Goal: Feedback & Contribution: Contribute content

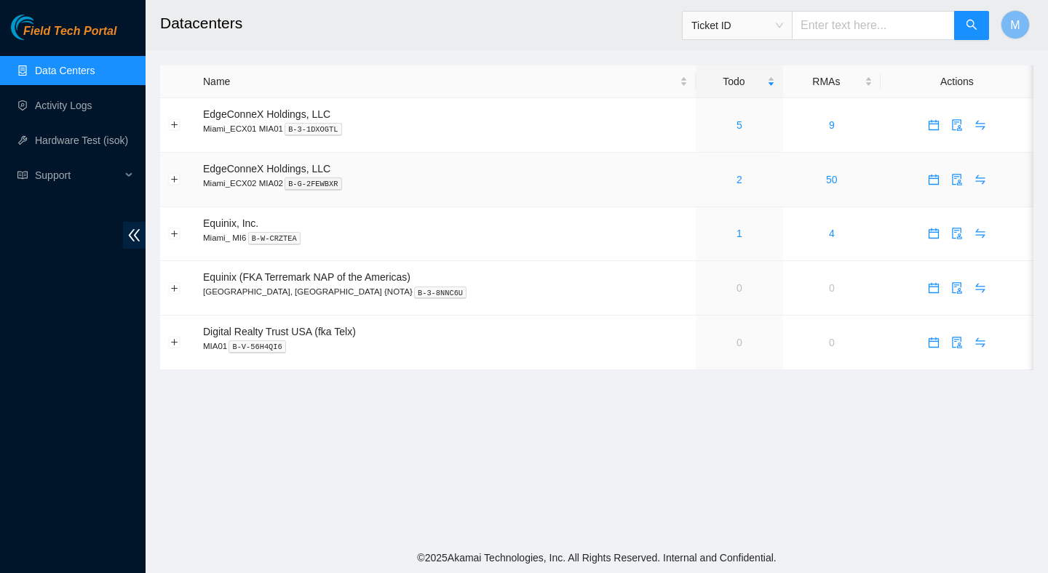
click at [704, 180] on div "2" at bounding box center [739, 180] width 71 height 16
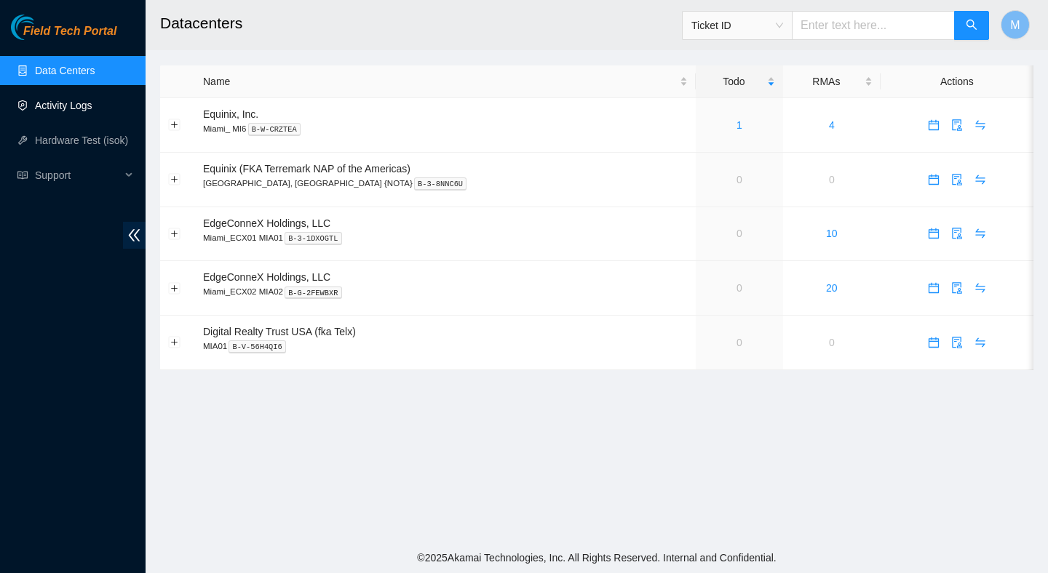
click at [79, 111] on link "Activity Logs" at bounding box center [63, 106] width 57 height 12
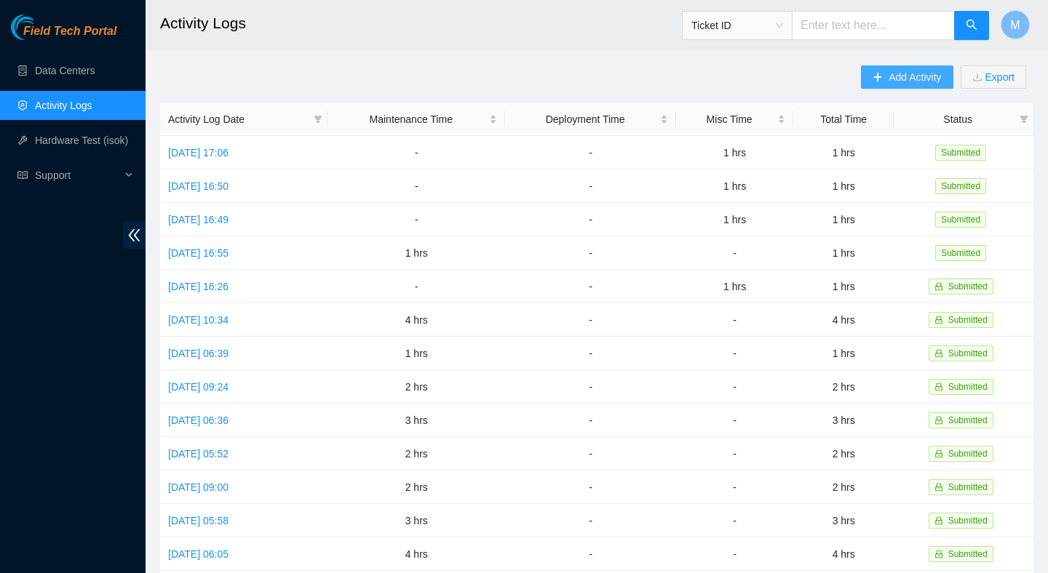
click at [873, 76] on icon "plus" at bounding box center [877, 77] width 10 height 10
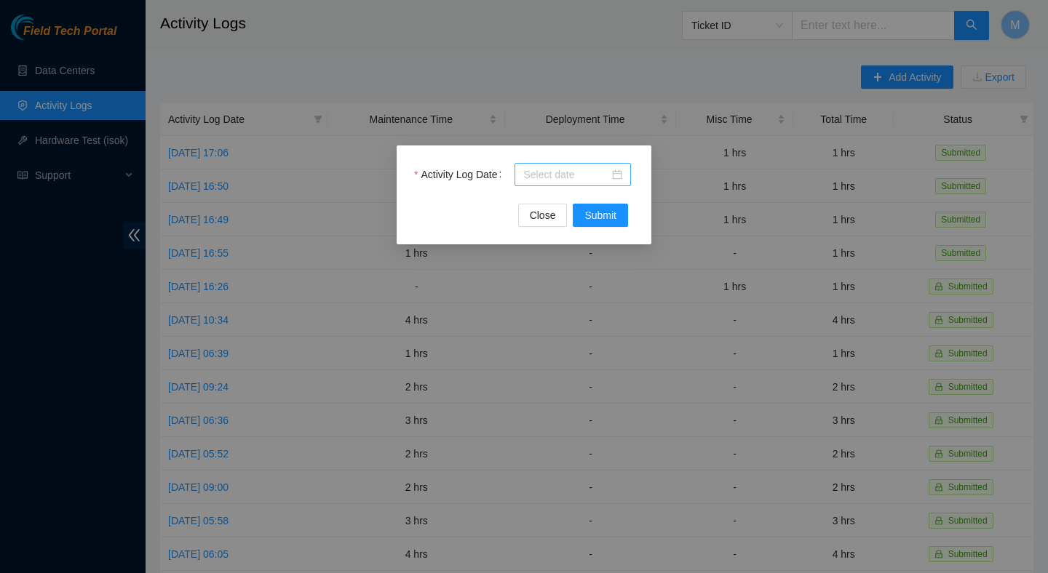
click at [582, 177] on input "Activity Log Date" at bounding box center [566, 175] width 86 height 16
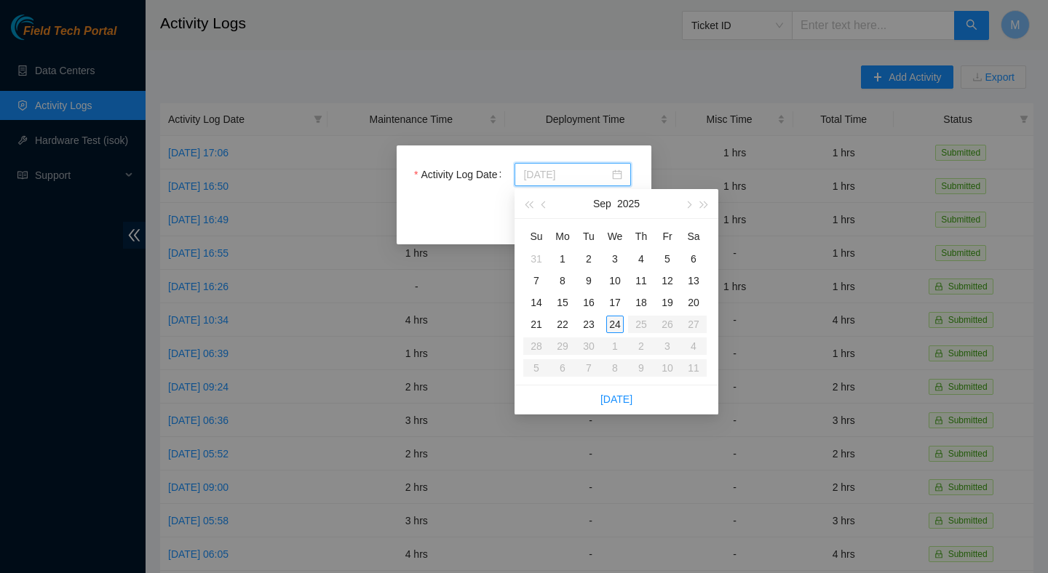
type input "2025-09-24"
click at [612, 315] on td "24" at bounding box center [615, 325] width 26 height 22
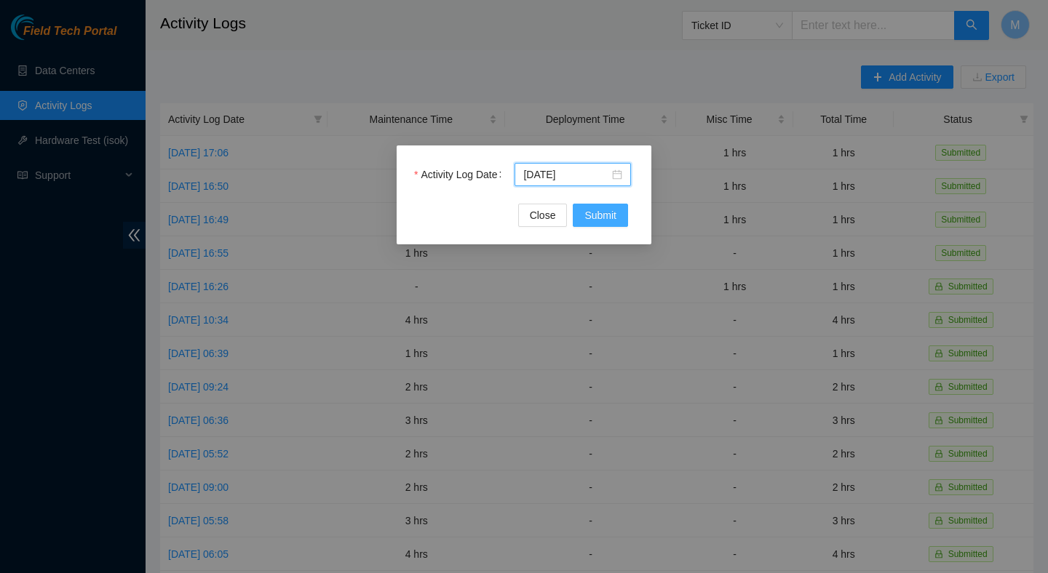
click at [606, 208] on span "Submit" at bounding box center [600, 215] width 32 height 16
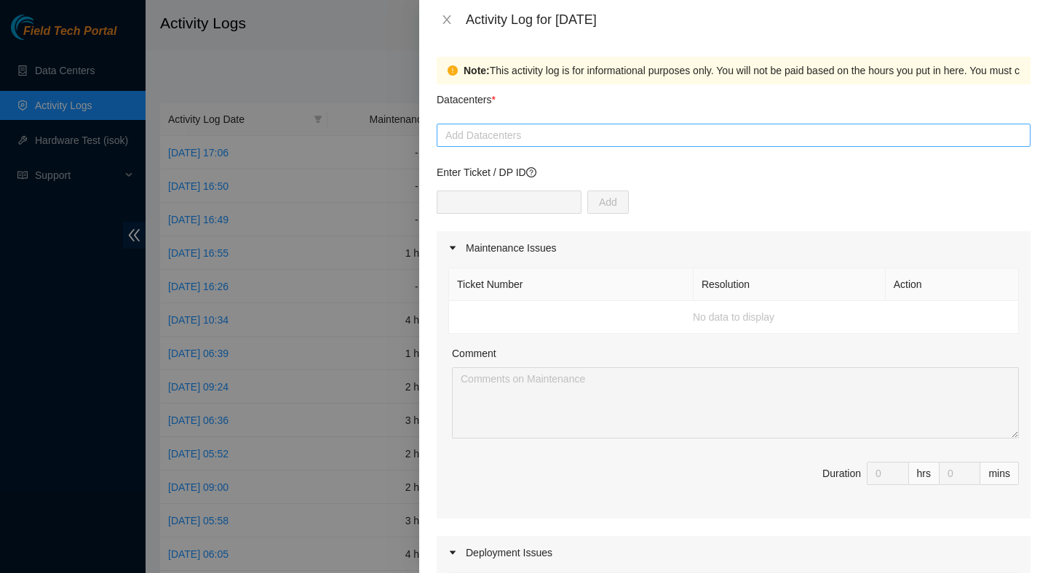
click at [543, 135] on div at bounding box center [733, 135] width 586 height 17
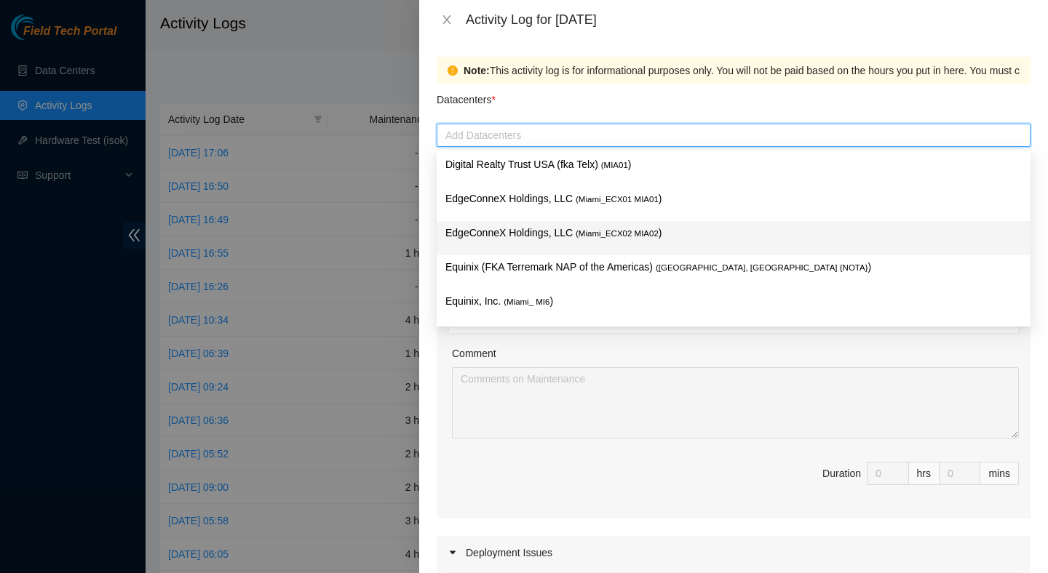
click at [575, 223] on div "EdgeConneX Holdings, LLC ( Miami_ECX02 MIA02 )" at bounding box center [734, 238] width 594 height 34
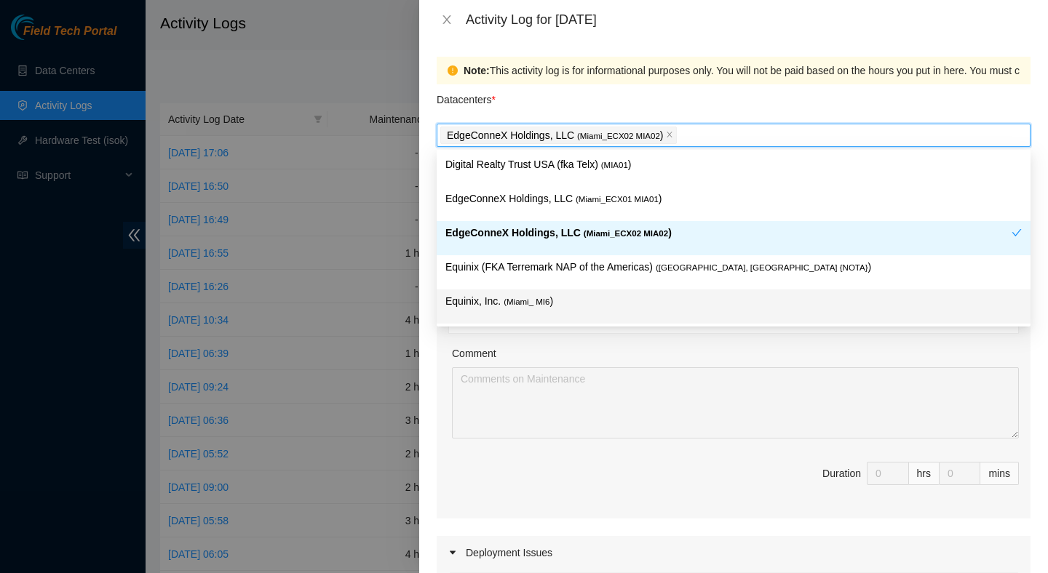
click at [690, 354] on div "Comment" at bounding box center [735, 357] width 567 height 22
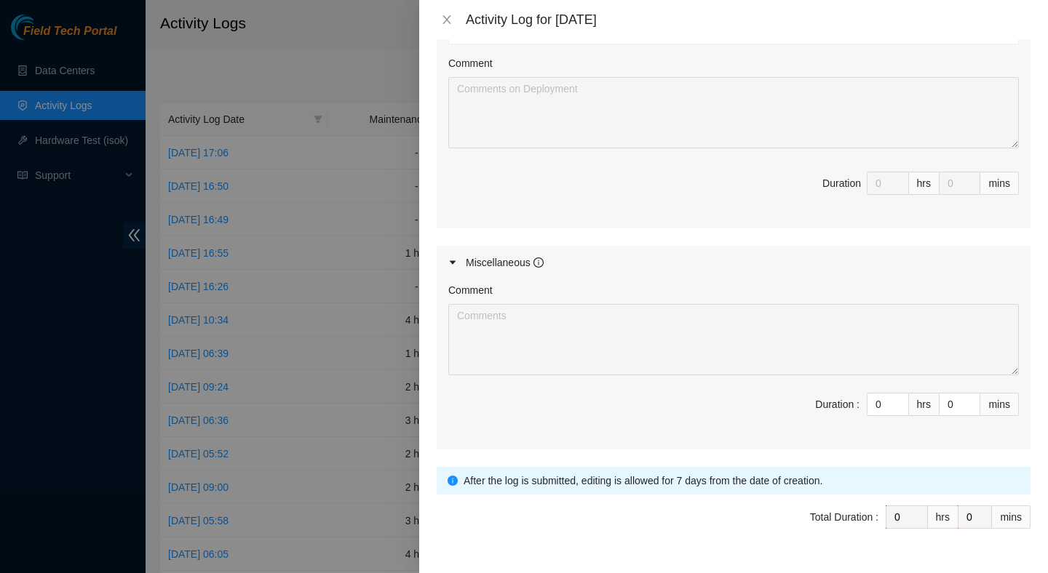
scroll to position [630, 0]
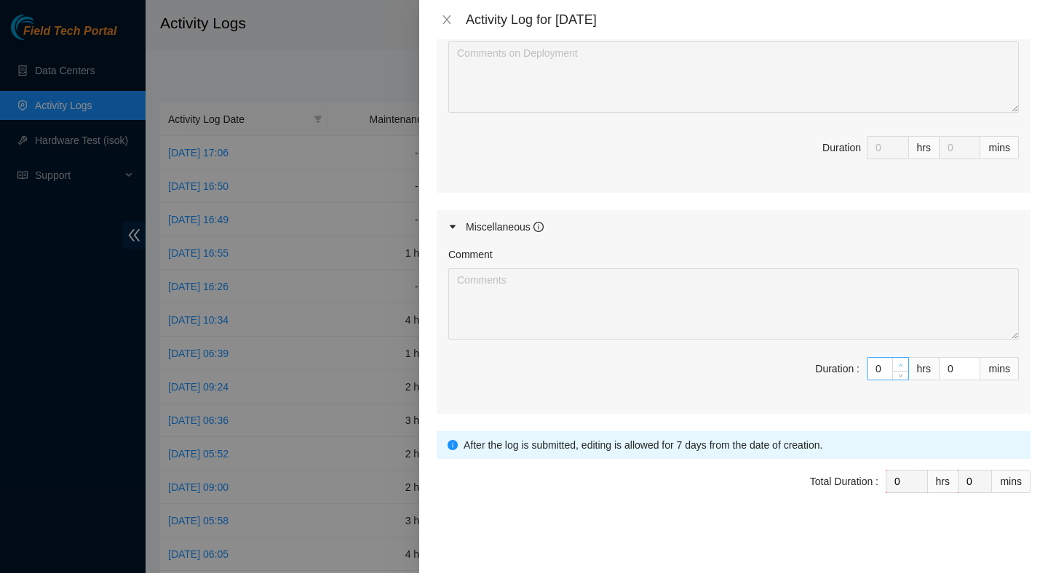
type input "1"
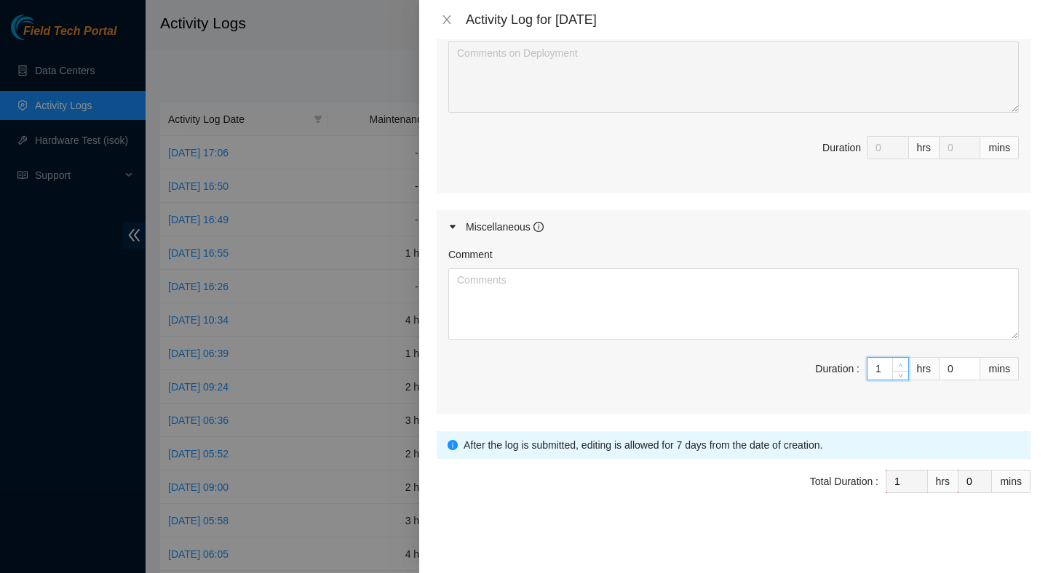
click at [900, 363] on icon "up" at bounding box center [900, 365] width 5 height 5
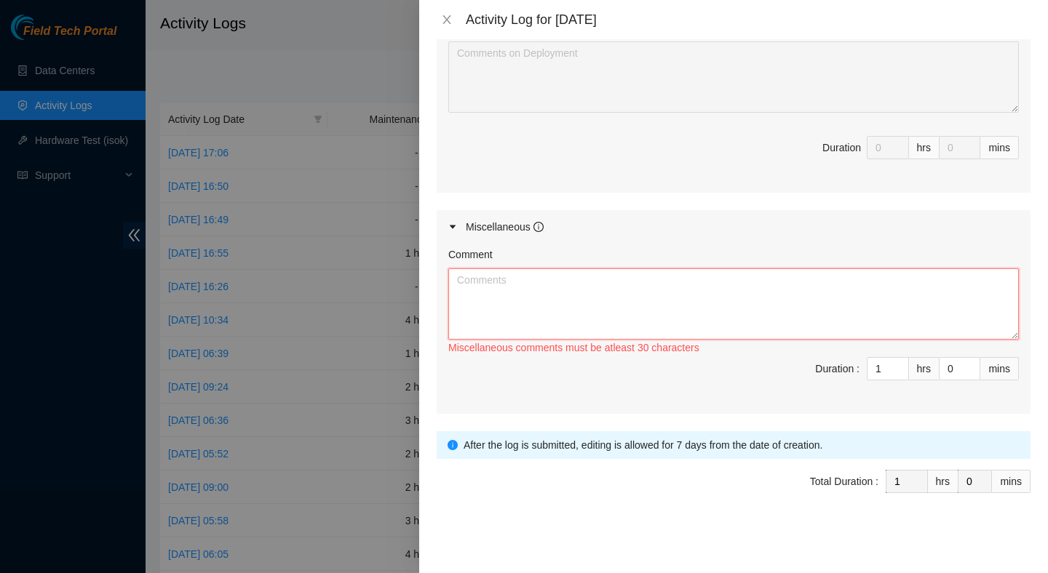
click at [762, 314] on textarea "Comment" at bounding box center [733, 303] width 570 height 71
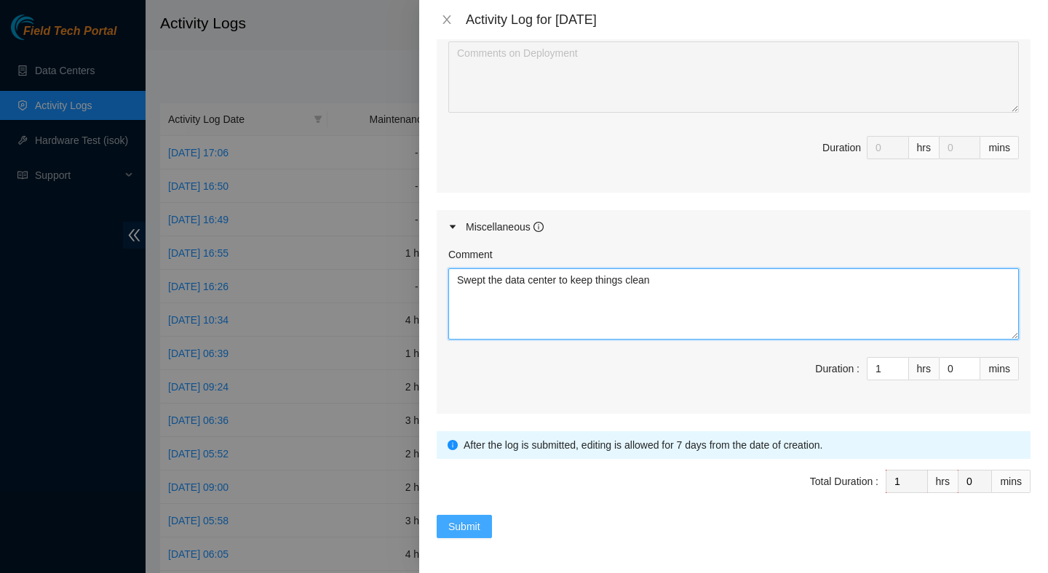
type textarea "Swept the data center to keep things clean"
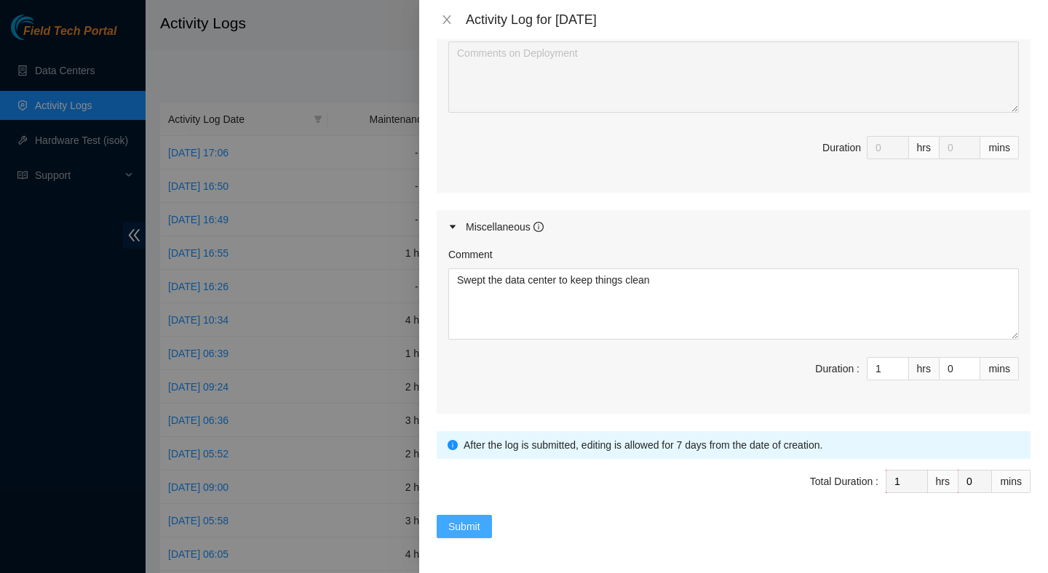
click at [463, 523] on span "Submit" at bounding box center [464, 527] width 32 height 16
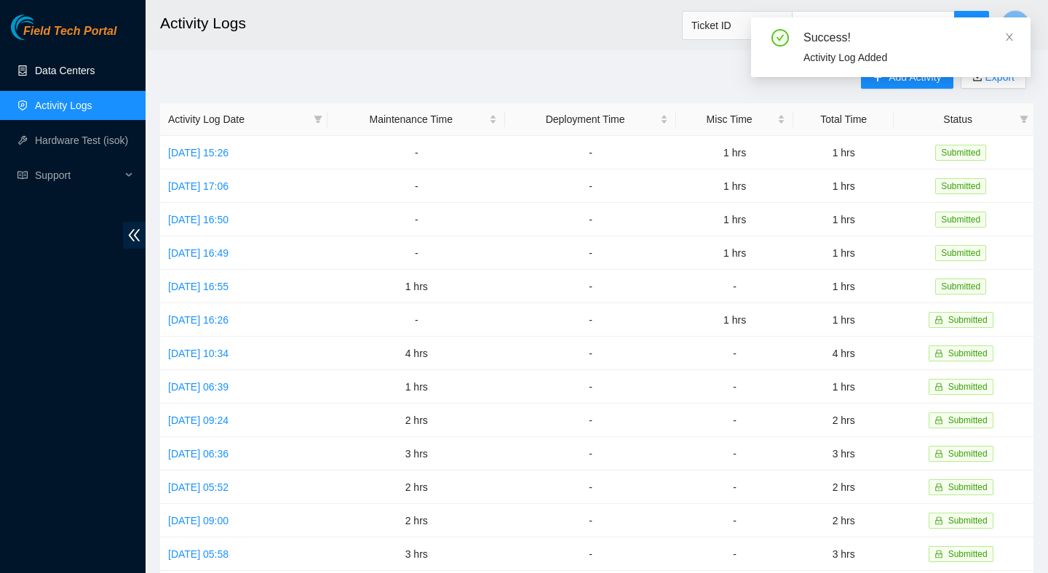
click at [69, 71] on link "Data Centers" at bounding box center [65, 71] width 60 height 12
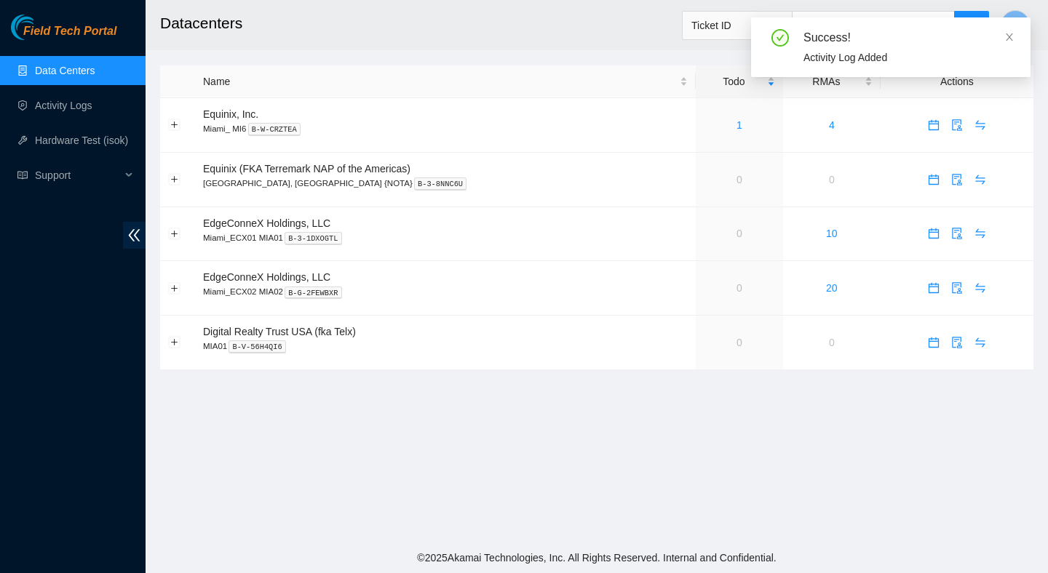
click at [473, 404] on main "Datacenters Ticket ID M Name Todo RMAs Actions Equinix, Inc. Miami_ MI6 B-W-CRZ…" at bounding box center [597, 271] width 902 height 543
